Goal: Task Accomplishment & Management: Manage account settings

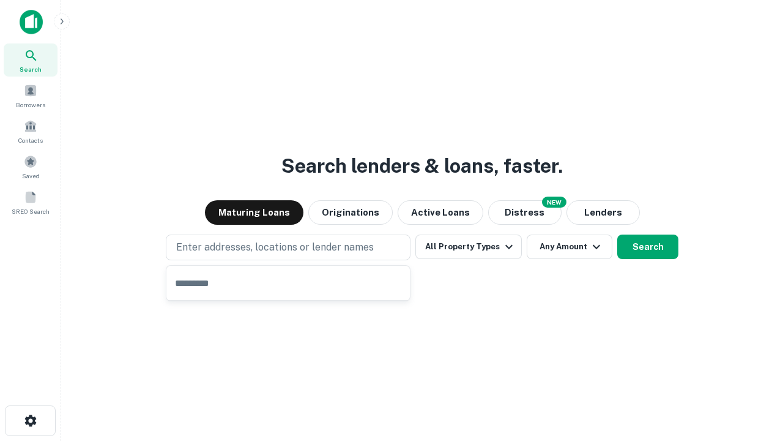
type input "**********"
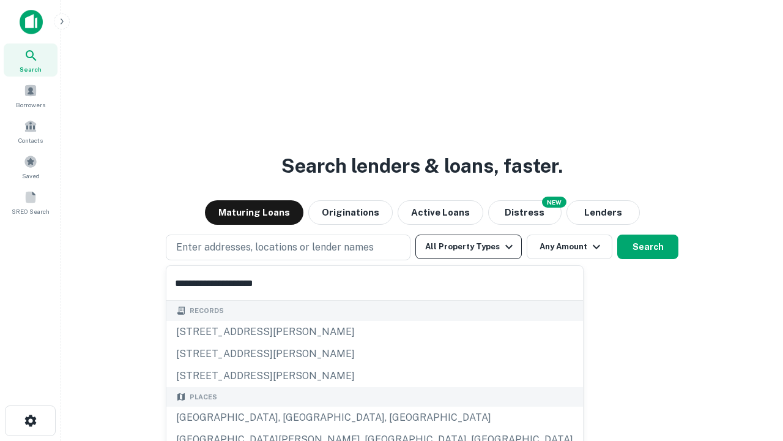
click at [293, 417] on div "Santa Monica, CA, USA" at bounding box center [374, 417] width 417 height 22
click at [469, 247] on button "All Property Types" at bounding box center [469, 246] width 106 height 24
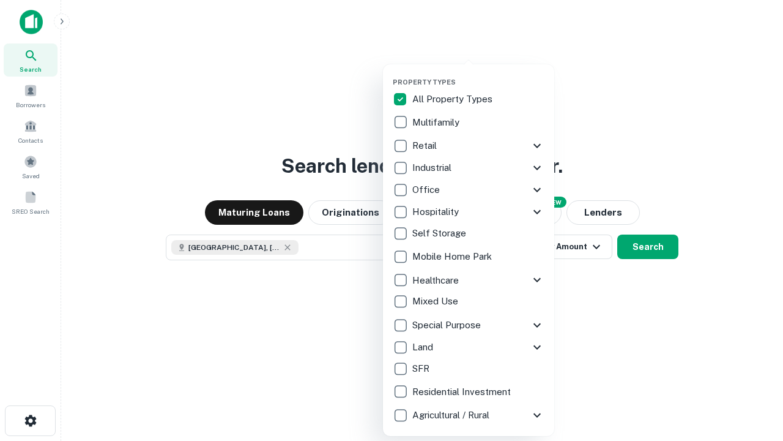
click at [479, 74] on button "button" at bounding box center [478, 74] width 171 height 1
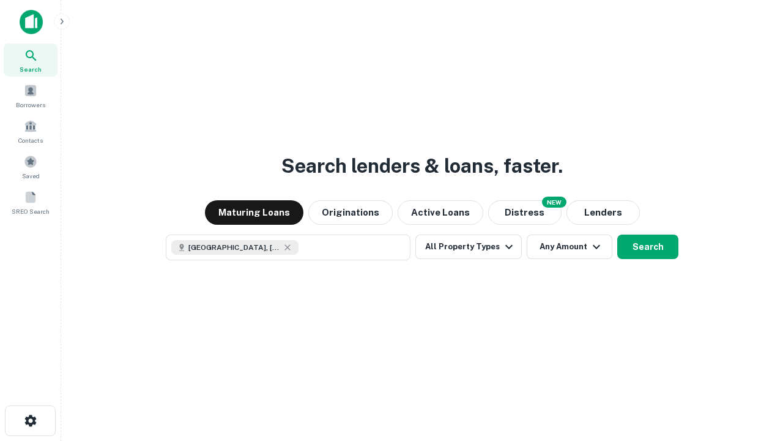
scroll to position [20, 0]
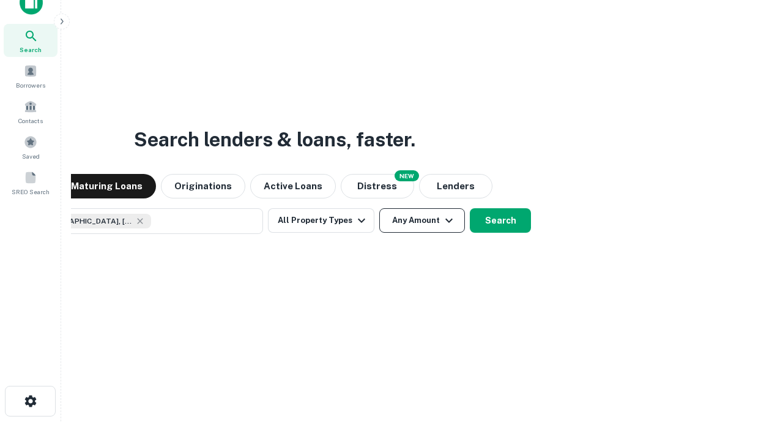
click at [379, 208] on button "Any Amount" at bounding box center [422, 220] width 86 height 24
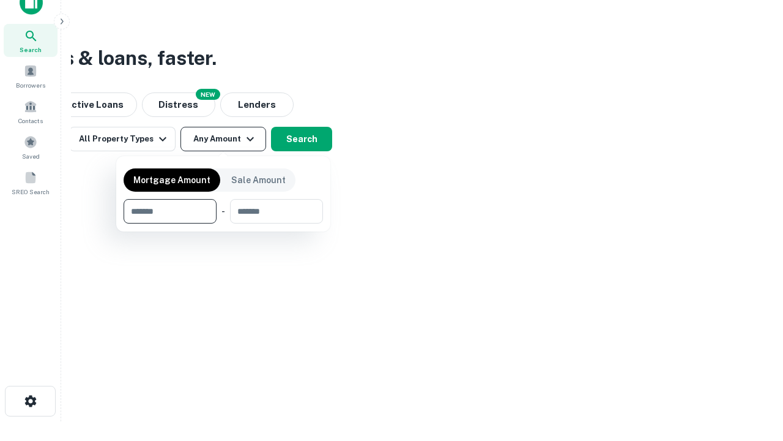
type input "*******"
click at [223, 223] on button "button" at bounding box center [224, 223] width 200 height 1
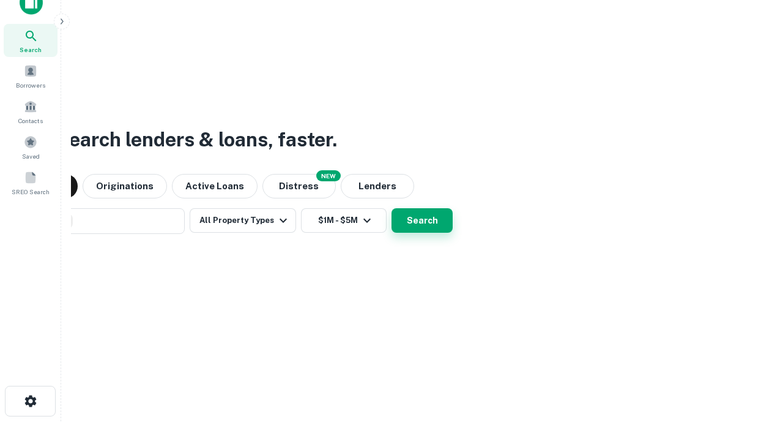
click at [392, 208] on button "Search" at bounding box center [422, 220] width 61 height 24
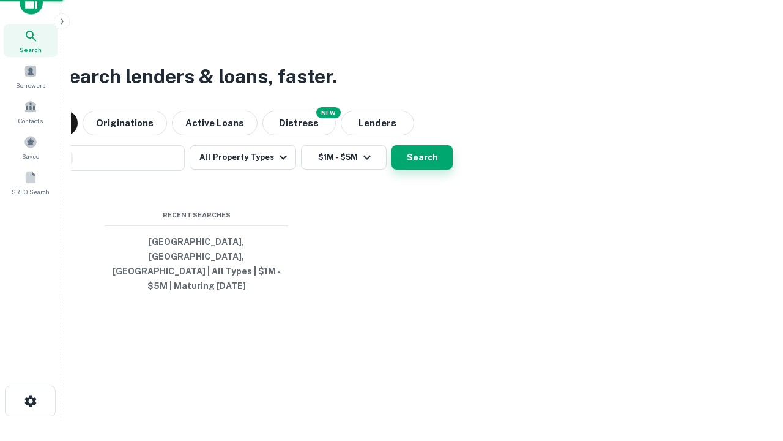
scroll to position [40, 346]
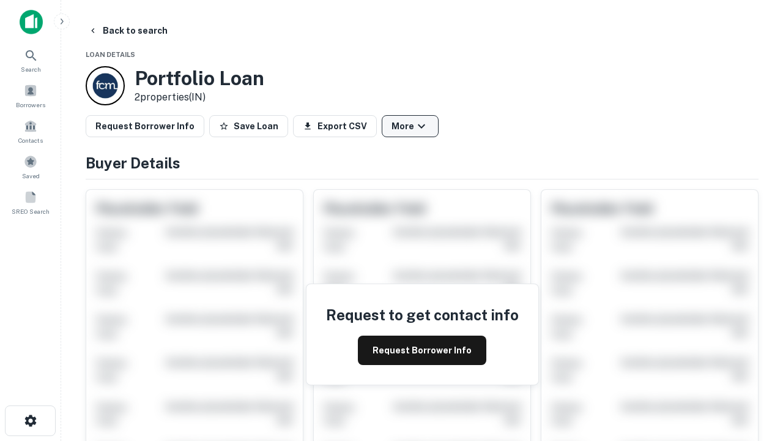
click at [410, 126] on button "More" at bounding box center [410, 126] width 57 height 22
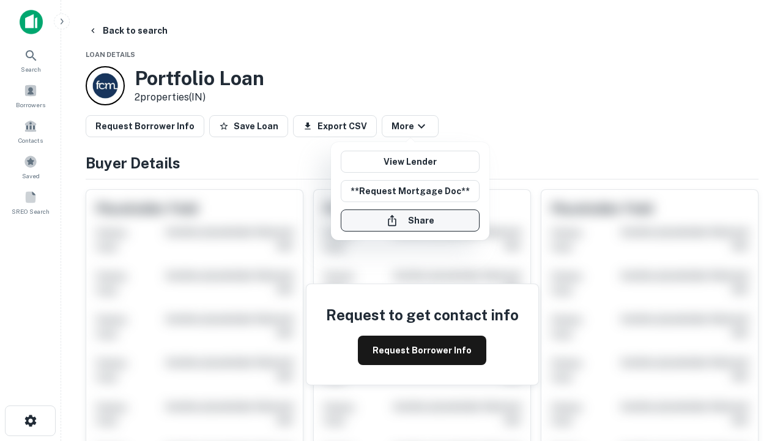
click at [410, 220] on button "Share" at bounding box center [410, 220] width 139 height 22
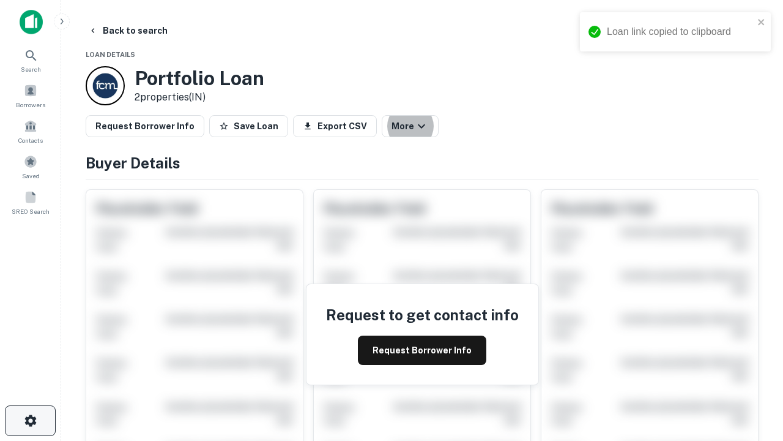
click at [30, 420] on icon "button" at bounding box center [30, 420] width 15 height 15
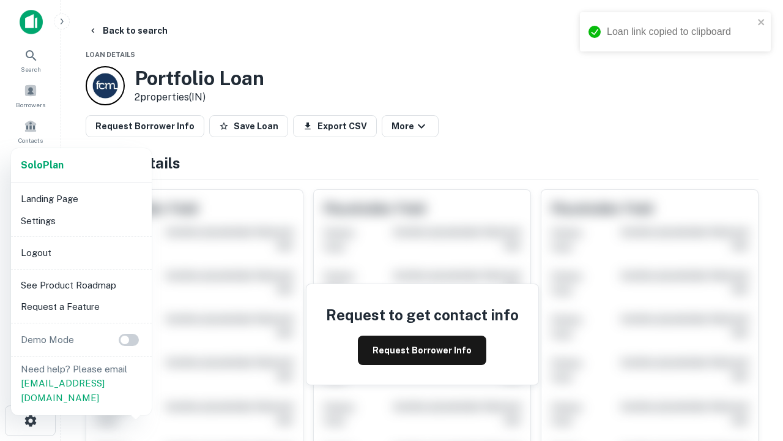
click at [81, 252] on li "Logout" at bounding box center [81, 253] width 131 height 22
